Goal: Book appointment/travel/reservation

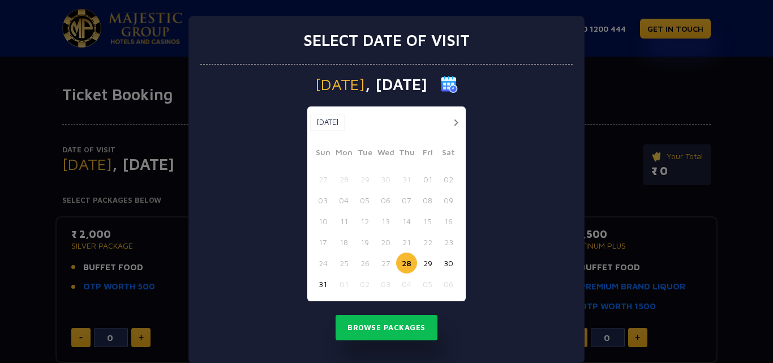
click at [455, 121] on button "button" at bounding box center [456, 122] width 14 height 14
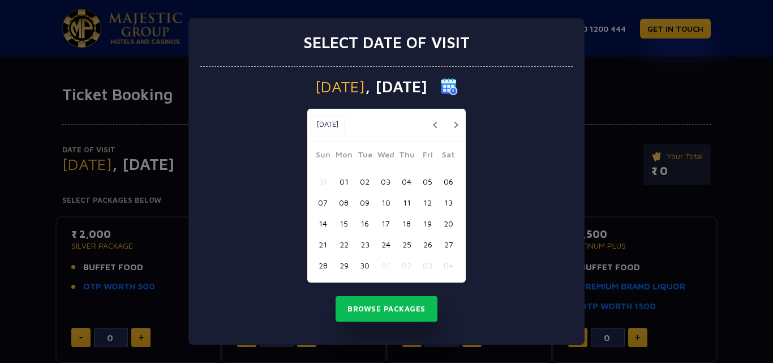
click at [452, 121] on button "button" at bounding box center [456, 125] width 14 height 14
click at [456, 123] on button "button" at bounding box center [456, 125] width 14 height 14
click at [366, 266] on button "28" at bounding box center [364, 265] width 21 height 21
click at [361, 312] on button "Browse Packages" at bounding box center [387, 309] width 102 height 26
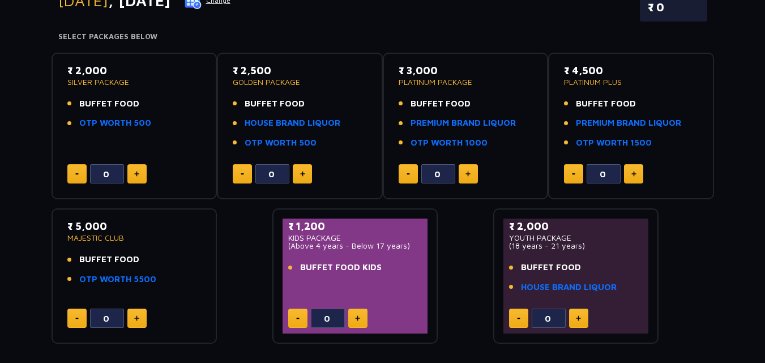
scroll to position [170, 0]
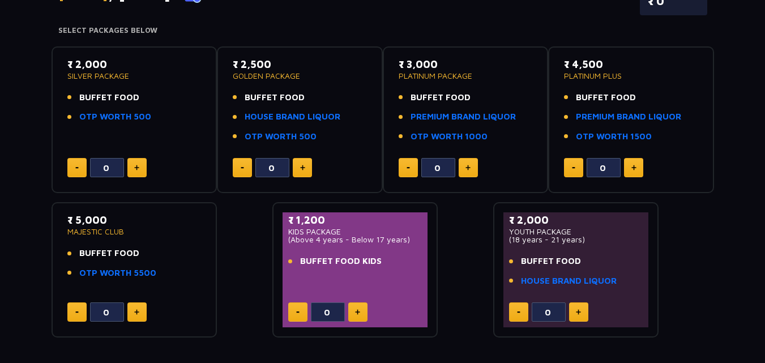
click at [243, 230] on div "₹ 2,000 SILVER PACKAGE BUFFET FOOD OTP WORTH 500 0 ₹ 2,500 GOLDEN PACKAGE BUFFE…" at bounding box center [383, 187] width 662 height 301
click at [262, 120] on link "HOUSE BRAND LIQUOR" at bounding box center [293, 116] width 96 height 13
click at [152, 85] on div "₹ 2,000 SILVER PACKAGE BUFFET FOOD OTP WORTH 500" at bounding box center [134, 94] width 134 height 74
click at [138, 164] on button at bounding box center [136, 167] width 19 height 19
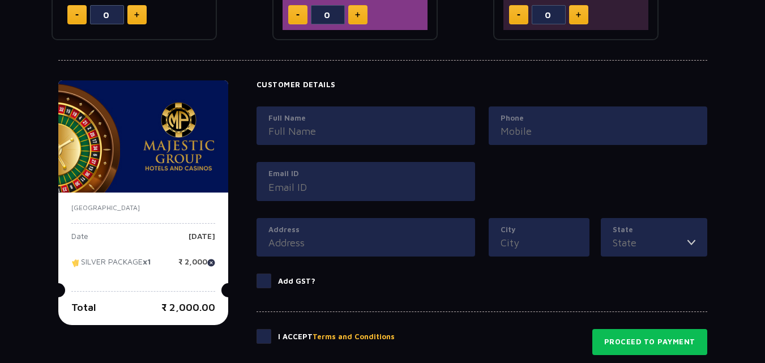
scroll to position [426, 0]
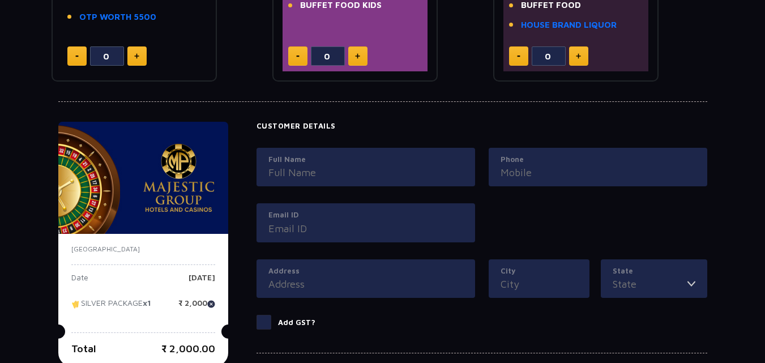
click at [211, 305] on img at bounding box center [211, 304] width 8 height 8
type input "0"
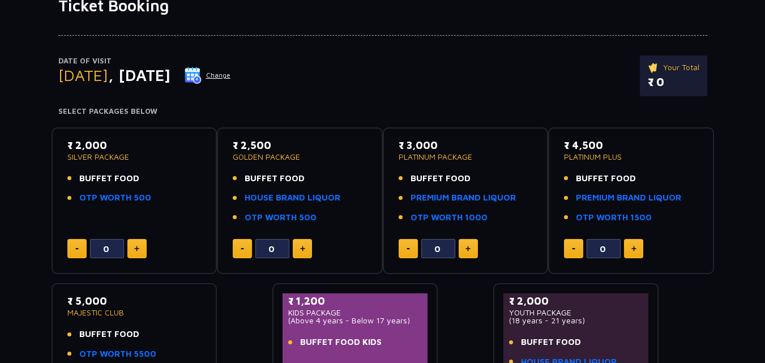
scroll to position [113, 0]
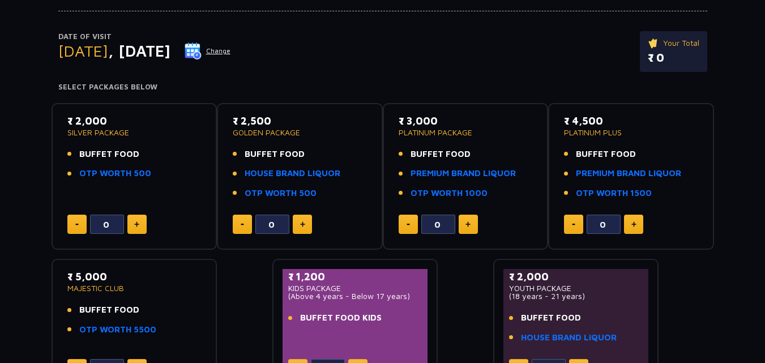
click at [243, 280] on div "₹ 2,000 SILVER PACKAGE BUFFET FOOD OTP WORTH 500 0 ₹ 2,500 GOLDEN PACKAGE BUFFE…" at bounding box center [383, 244] width 662 height 301
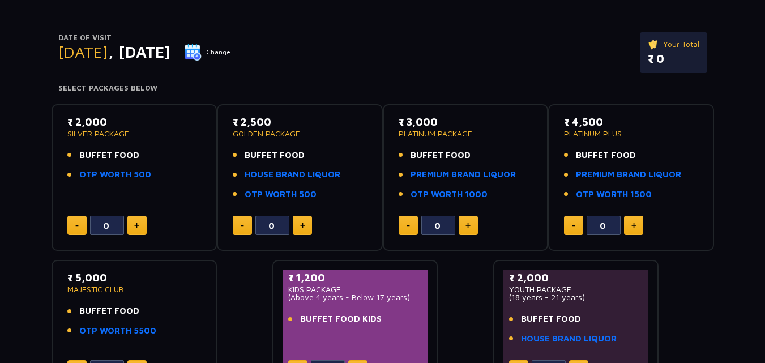
scroll to position [0, 0]
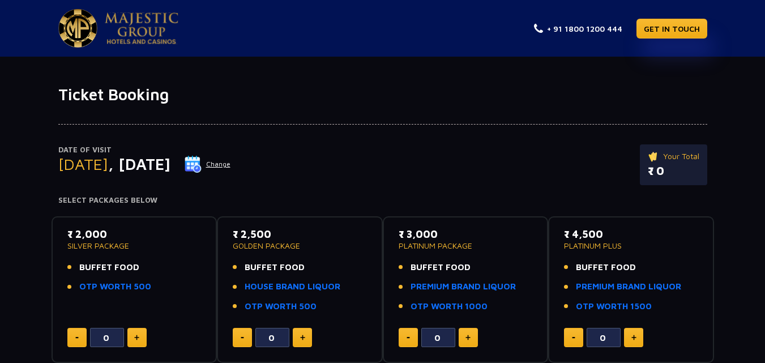
click at [25, 166] on div "Date of Visit Tuesday , 28 Oct 2025 Change Your Total ₹ 0 Select Packages Below…" at bounding box center [382, 306] width 765 height 404
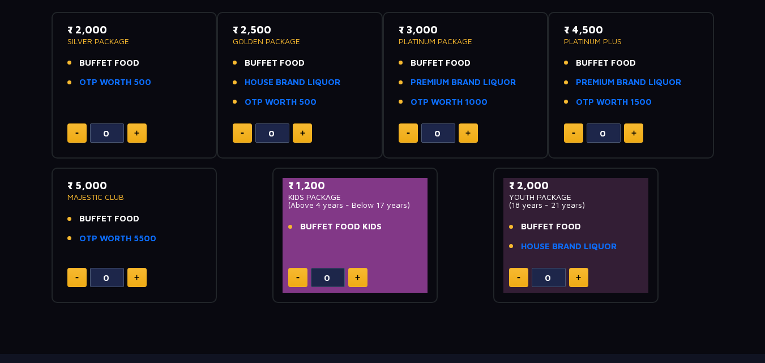
scroll to position [226, 0]
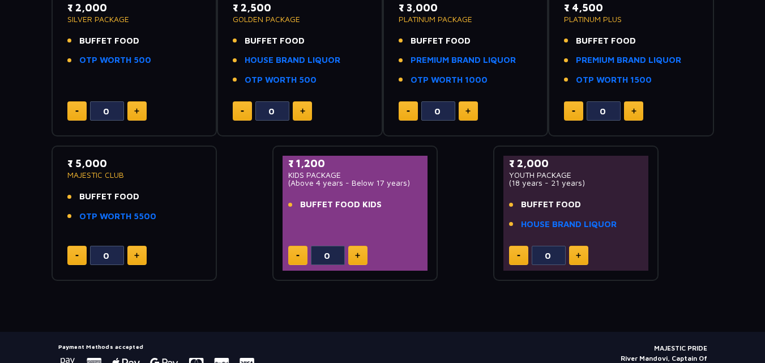
click at [25, 166] on div "Date of Visit Tuesday , 28 Oct 2025 Change Your Total ₹ 0 Select Packages Below…" at bounding box center [382, 80] width 765 height 404
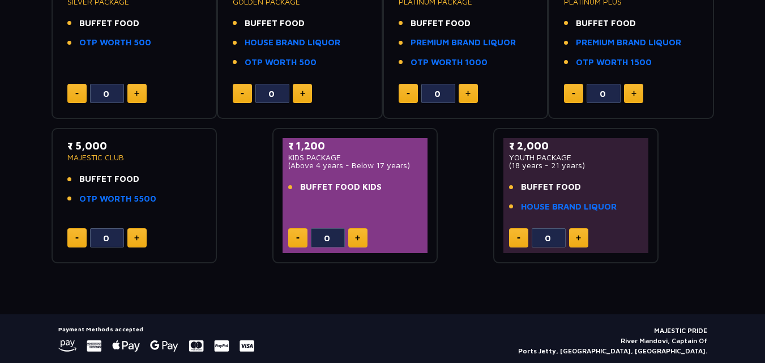
scroll to position [224, 0]
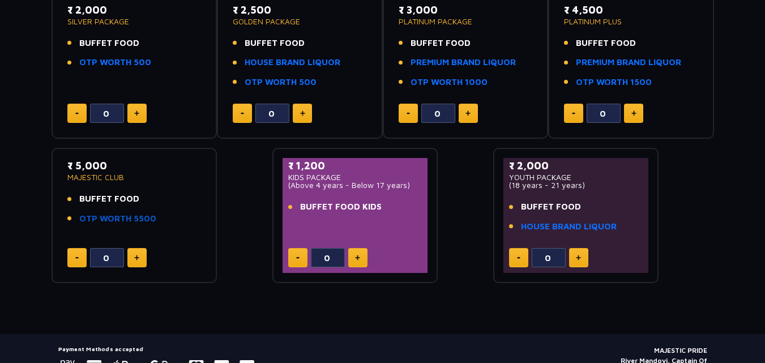
click at [140, 217] on link "OTP WORTH 5500" at bounding box center [117, 218] width 77 height 13
click at [122, 195] on span "BUFFET FOOD" at bounding box center [109, 198] width 60 height 13
click at [560, 229] on link "HOUSE BRAND LIQUOR" at bounding box center [569, 226] width 96 height 13
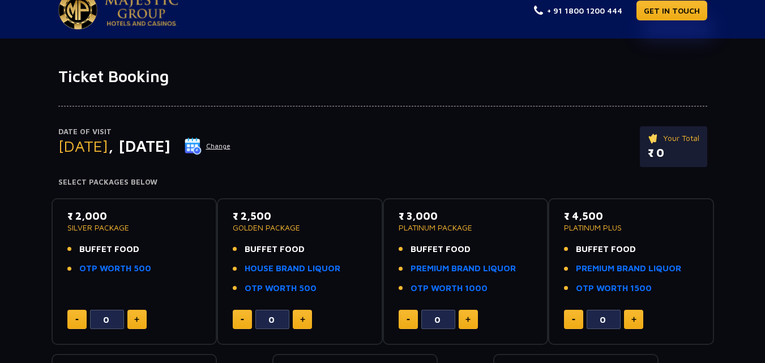
scroll to position [0, 0]
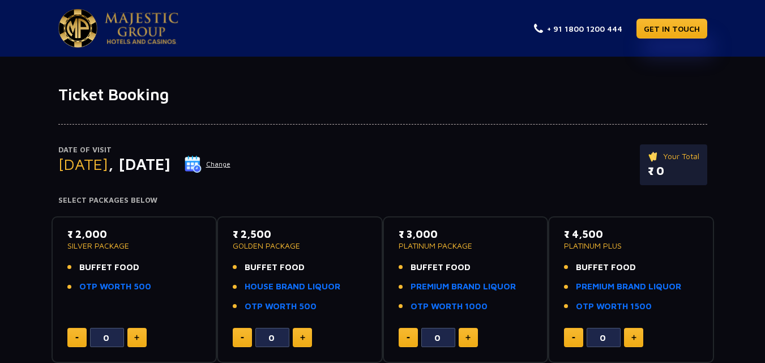
click at [476, 160] on div "Date of Visit Tuesday , 28 Oct 2025 Change Your Total ₹ 0" at bounding box center [382, 170] width 649 height 52
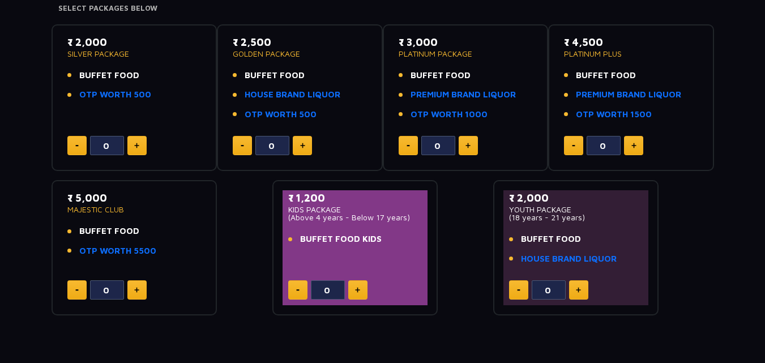
scroll to position [226, 0]
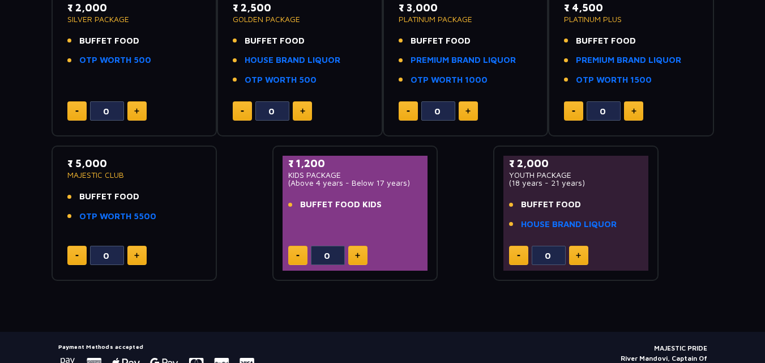
click at [234, 148] on div "₹ 2,000 SILVER PACKAGE BUFFET FOOD OTP WORTH 500 0 ₹ 2,500 GOLDEN PACKAGE BUFFE…" at bounding box center [383, 131] width 662 height 301
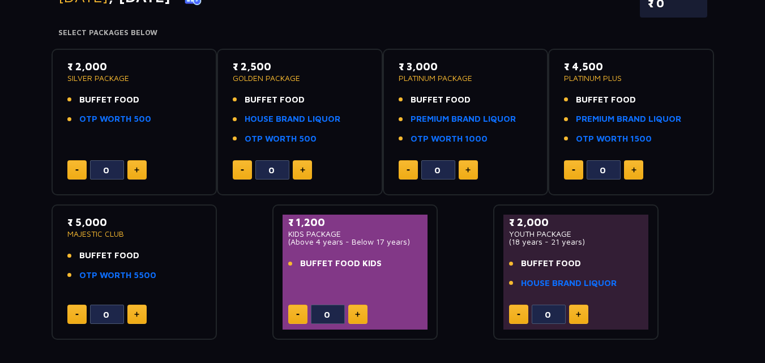
scroll to position [111, 0]
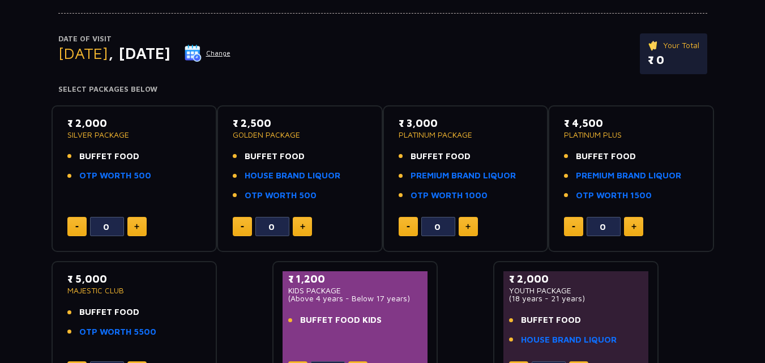
click at [20, 148] on div "Date of Visit Tuesday , 28 Oct 2025 Change Your Total ₹ 0 Select Packages Below…" at bounding box center [382, 195] width 765 height 404
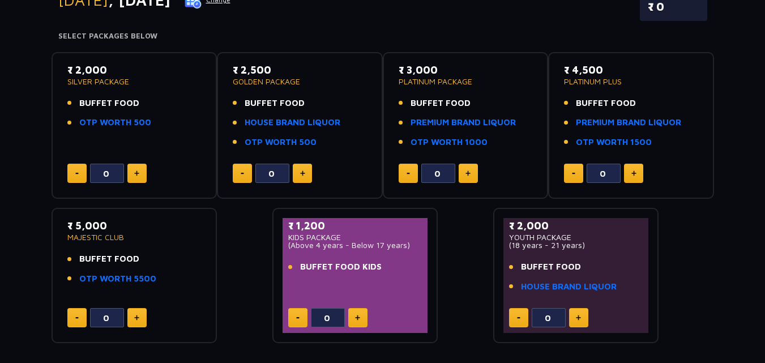
scroll to position [0, 0]
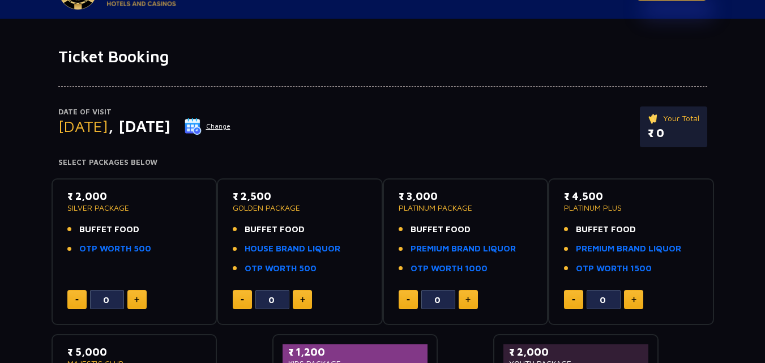
scroll to position [57, 0]
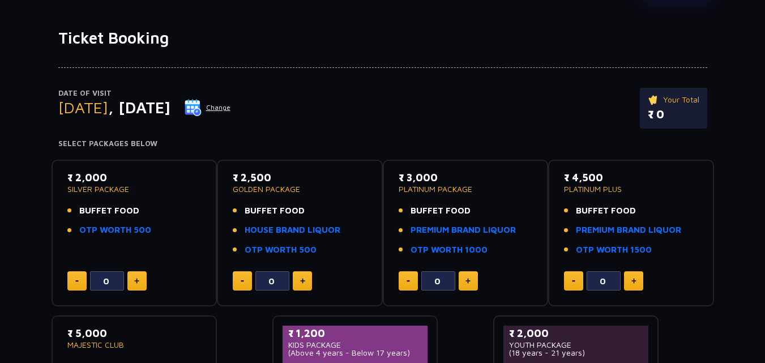
click at [231, 105] on button "Change" at bounding box center [207, 107] width 47 height 18
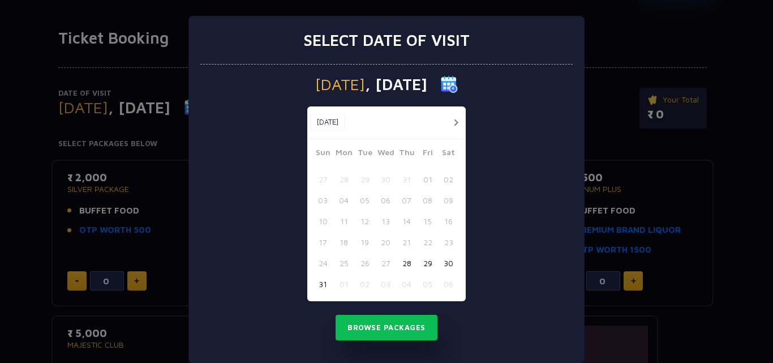
click at [444, 265] on button "30" at bounding box center [448, 262] width 21 height 21
click at [391, 323] on button "Browse Packages" at bounding box center [387, 328] width 102 height 26
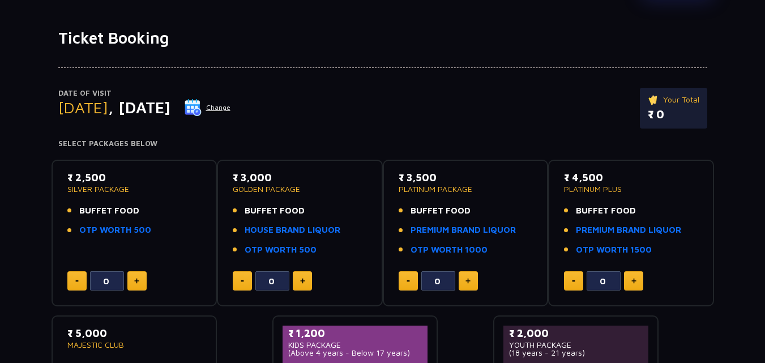
click at [219, 148] on div "Date of Visit [DATE] Change Your Total ₹ 0 Select Packages Below ₹ 2,500 SILVER…" at bounding box center [382, 250] width 765 height 404
click at [231, 108] on button "Change" at bounding box center [207, 107] width 47 height 18
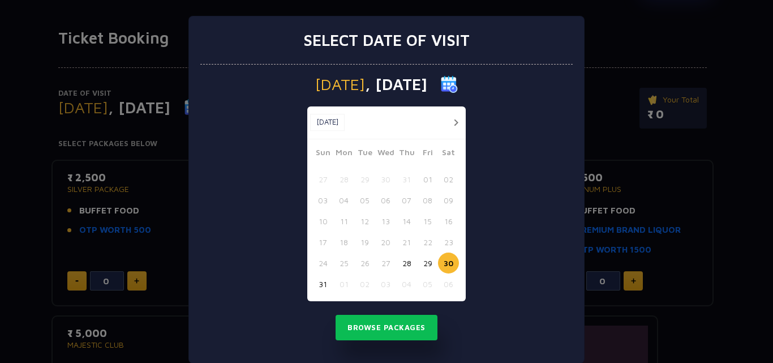
click at [421, 264] on button "29" at bounding box center [427, 262] width 21 height 21
click at [402, 325] on button "Browse Packages" at bounding box center [387, 328] width 102 height 26
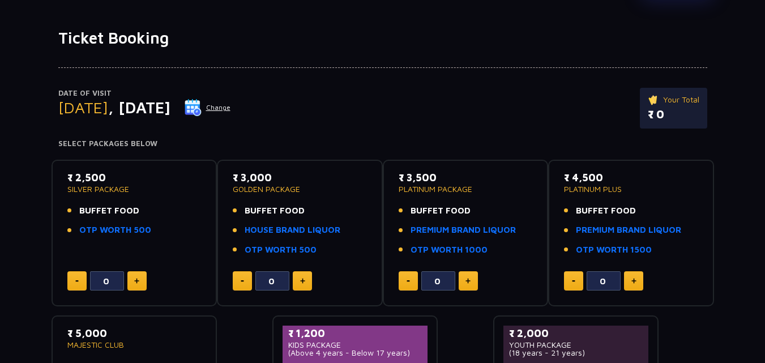
click at [231, 109] on button "Change" at bounding box center [207, 107] width 47 height 18
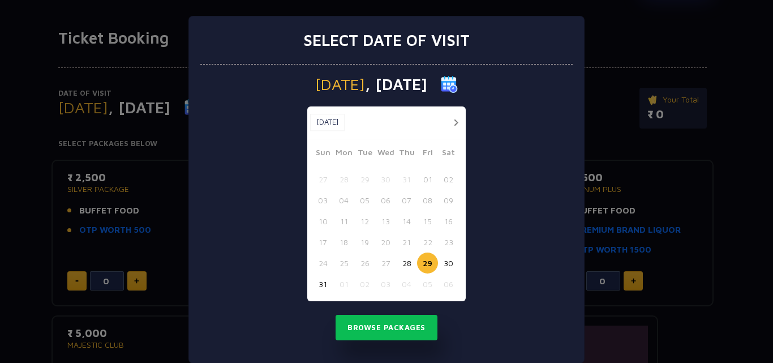
click at [317, 282] on button "31" at bounding box center [322, 283] width 21 height 21
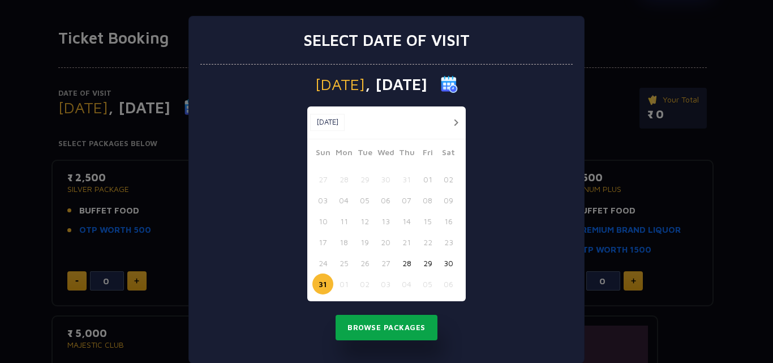
click at [359, 323] on button "Browse Packages" at bounding box center [387, 328] width 102 height 26
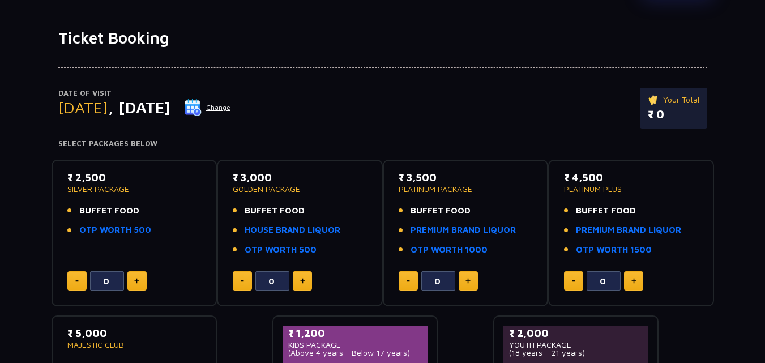
click at [231, 110] on button "Change" at bounding box center [207, 107] width 47 height 18
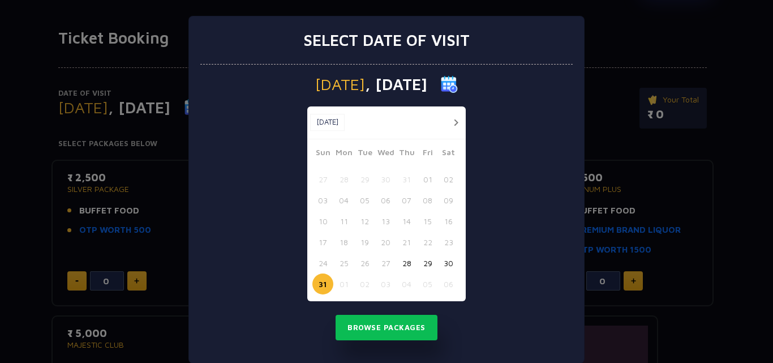
click at [449, 124] on button "button" at bounding box center [456, 122] width 14 height 14
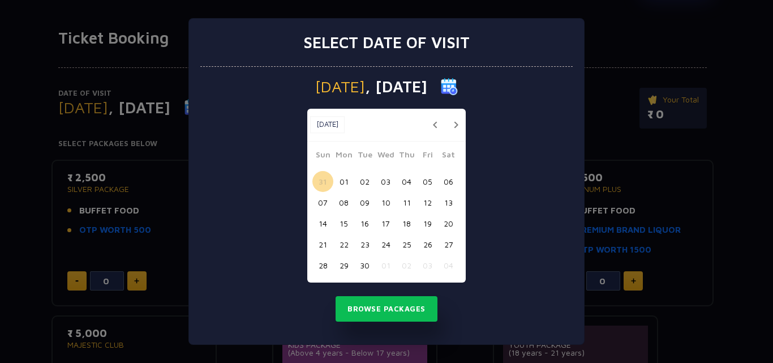
click at [341, 182] on button "01" at bounding box center [343, 181] width 21 height 21
click at [356, 309] on button "Browse Packages" at bounding box center [387, 309] width 102 height 26
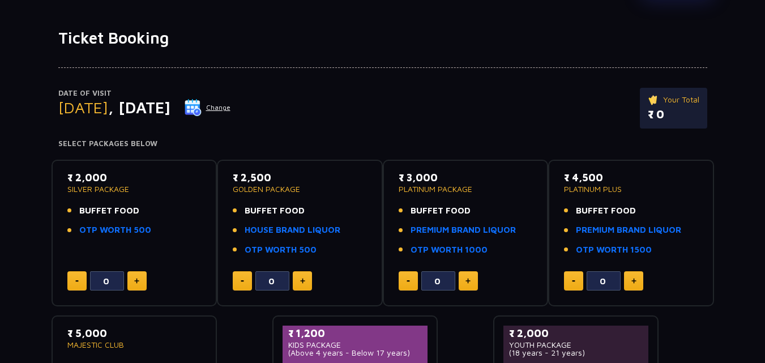
click at [213, 144] on h4 "Select Packages Below" at bounding box center [382, 143] width 649 height 9
